Goal: Information Seeking & Learning: Learn about a topic

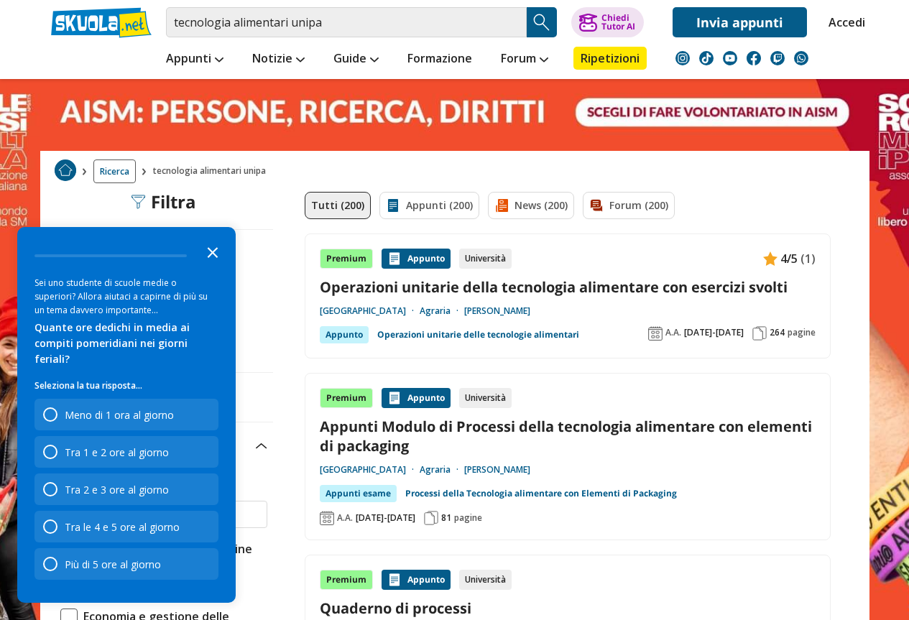
click at [213, 266] on icon "Close the survey" at bounding box center [212, 251] width 29 height 29
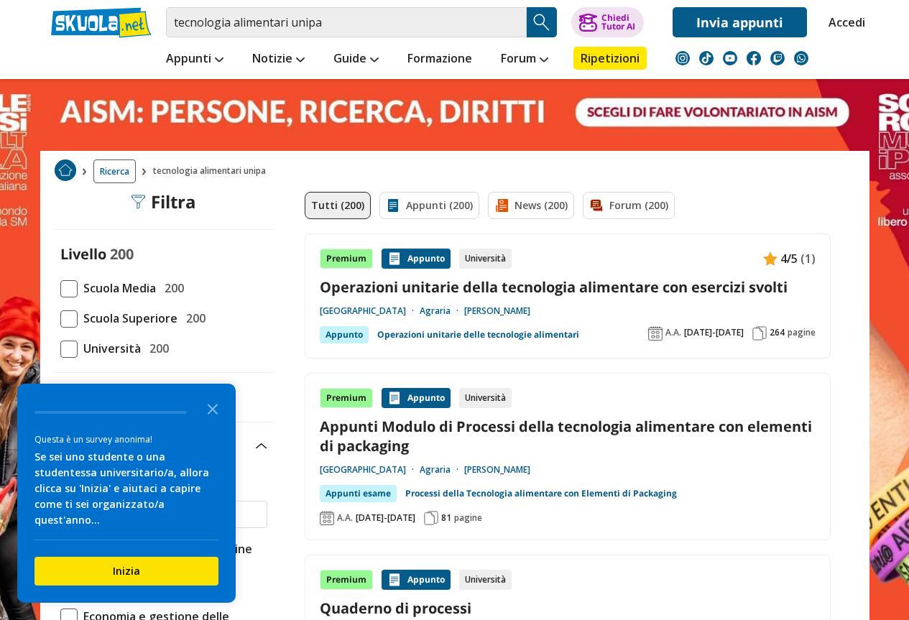
drag, startPoint x: 211, startPoint y: 421, endPoint x: 223, endPoint y: 395, distance: 28.3
click at [213, 422] on icon "Close the survey" at bounding box center [212, 408] width 29 height 29
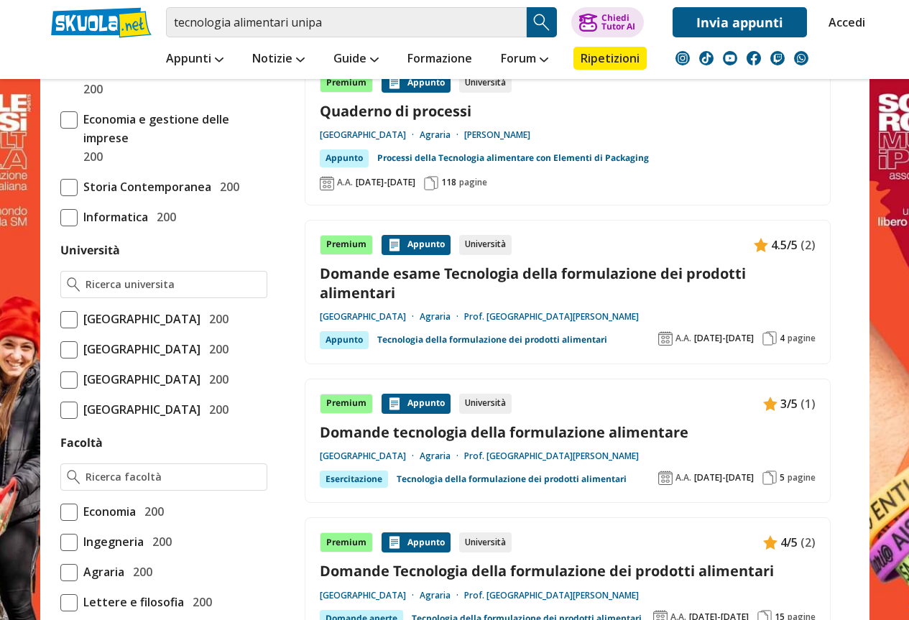
scroll to position [503, 0]
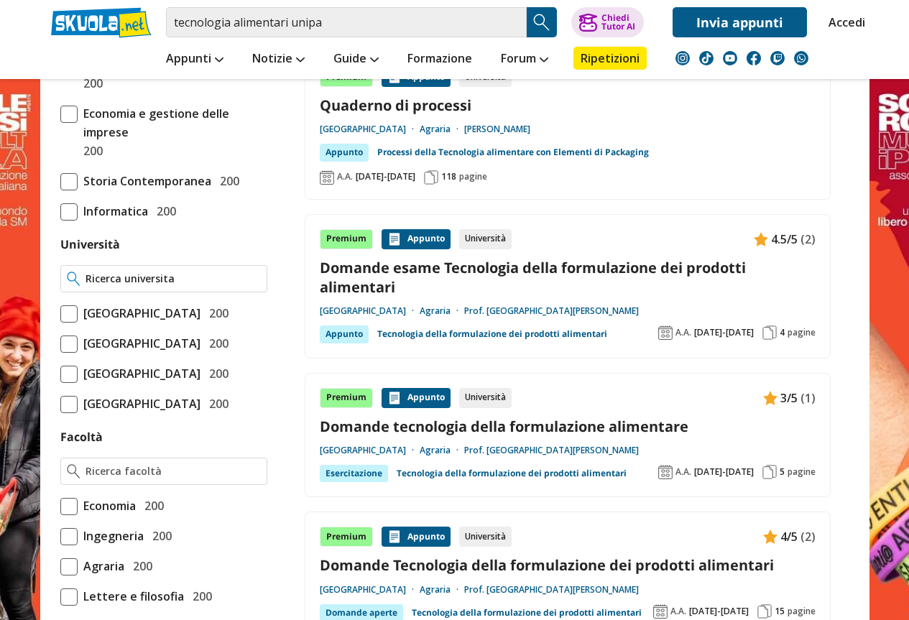
click at [114, 272] on input "Università" at bounding box center [173, 279] width 175 height 14
type input "u"
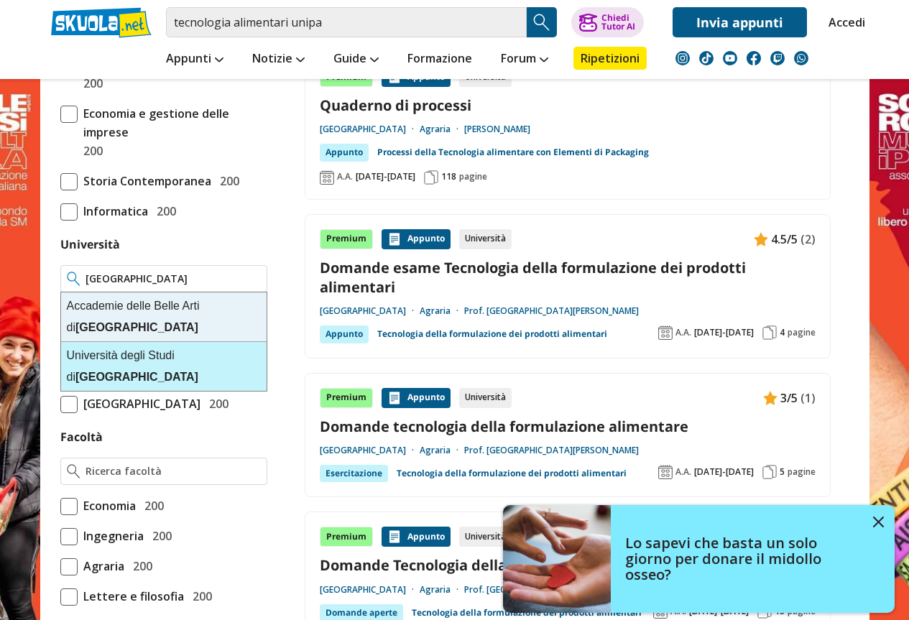
click at [198, 371] on strong "[GEOGRAPHIC_DATA]" at bounding box center [136, 377] width 123 height 12
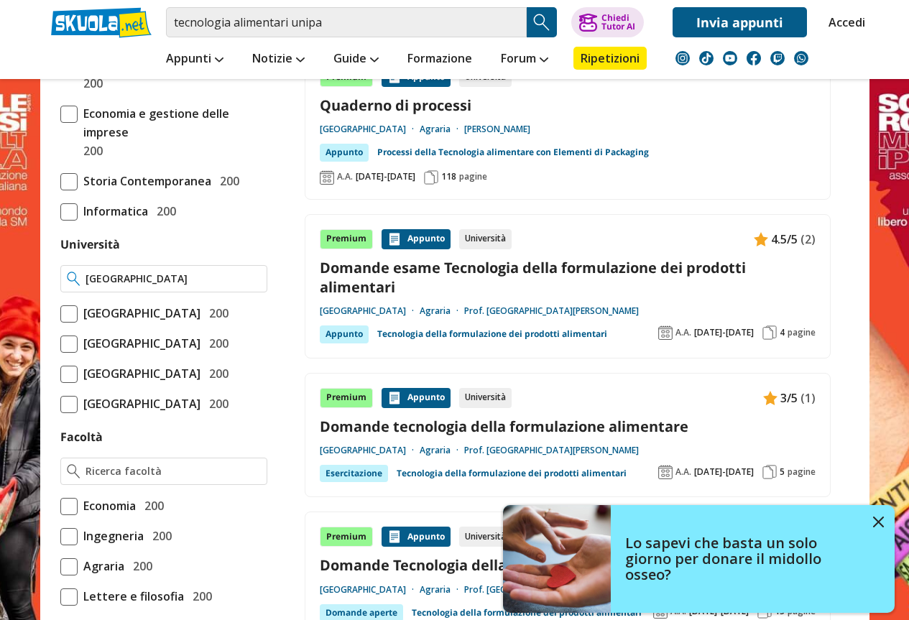
type input "[GEOGRAPHIC_DATA]"
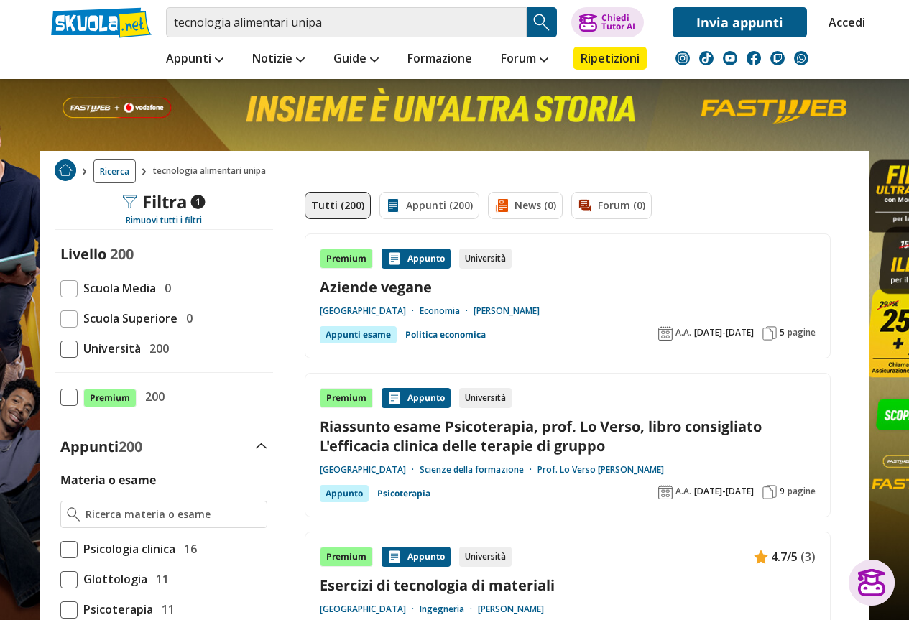
scroll to position [72, 0]
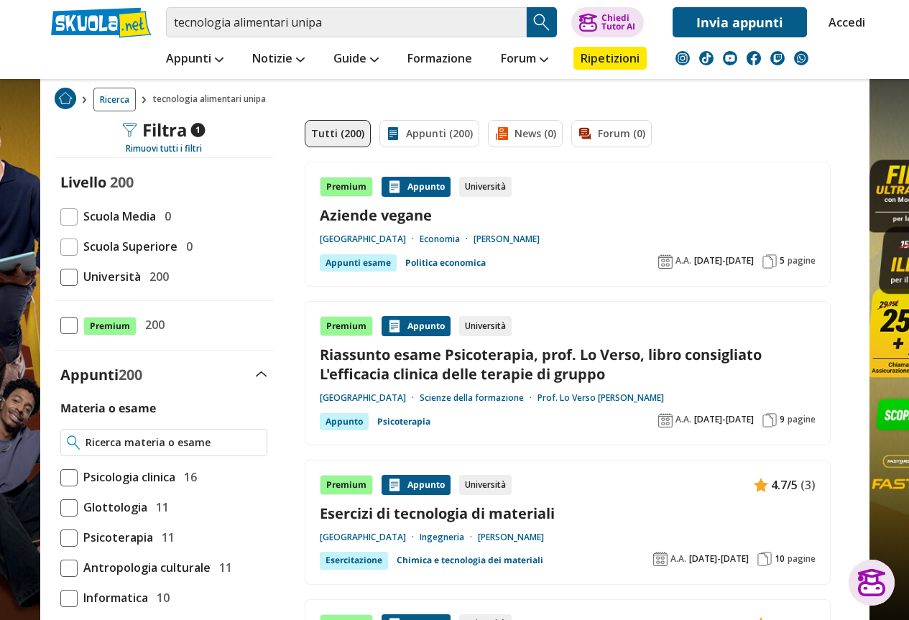
click at [105, 444] on input "Materia o esame" at bounding box center [173, 442] width 175 height 14
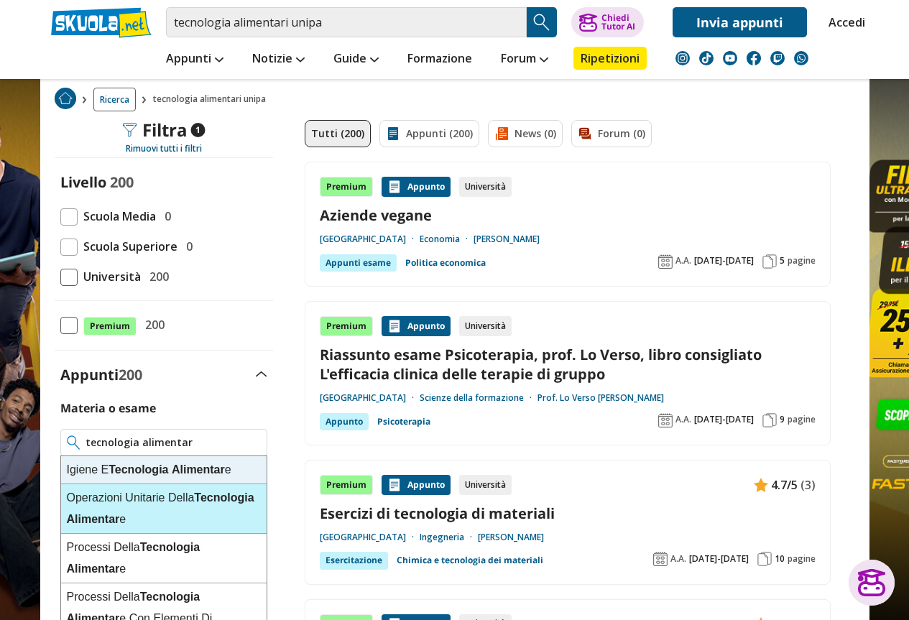
click at [150, 508] on div "Operazioni Unitarie Della Tecnologia Alimentar e" at bounding box center [163, 509] width 205 height 50
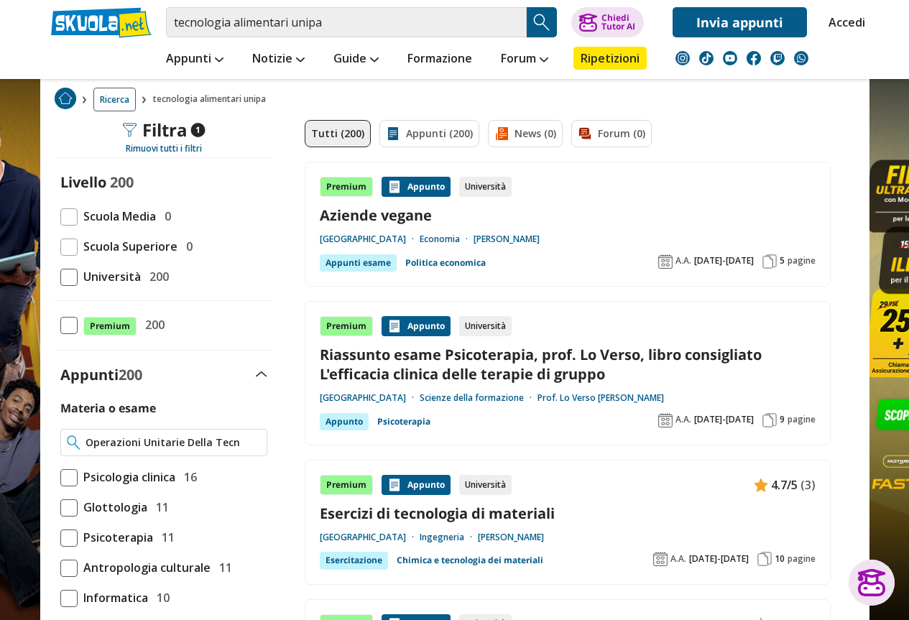
type input "Operazioni Unitarie Della Tecnologia Alimentare"
